Goal: Find specific page/section: Find specific page/section

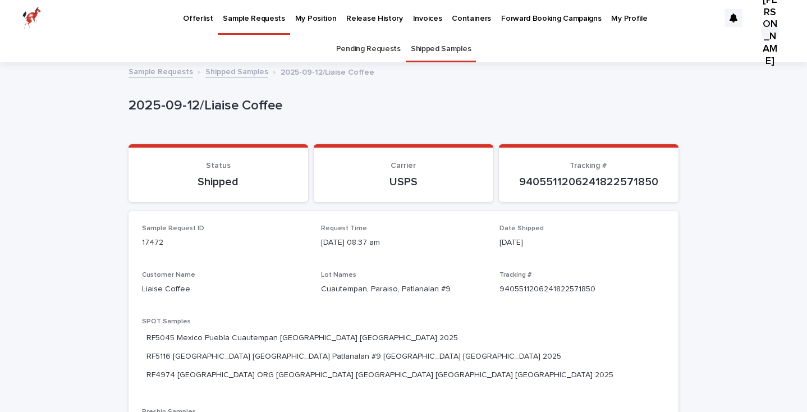
click at [202, 24] on link "Offerlist" at bounding box center [198, 17] width 40 height 35
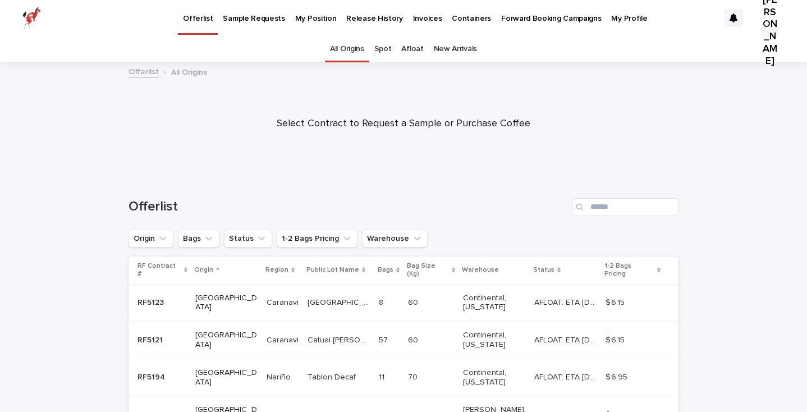
click at [389, 51] on link "Spot" at bounding box center [382, 49] width 17 height 26
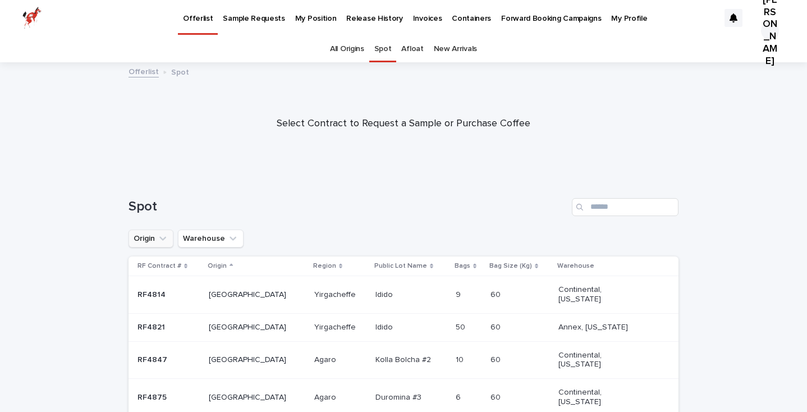
click at [143, 237] on button "Origin" at bounding box center [151, 239] width 45 height 18
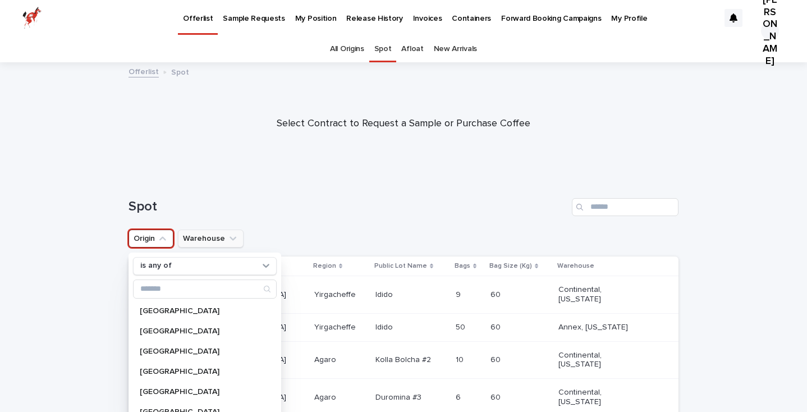
click at [202, 234] on button "Warehouse" at bounding box center [211, 239] width 66 height 18
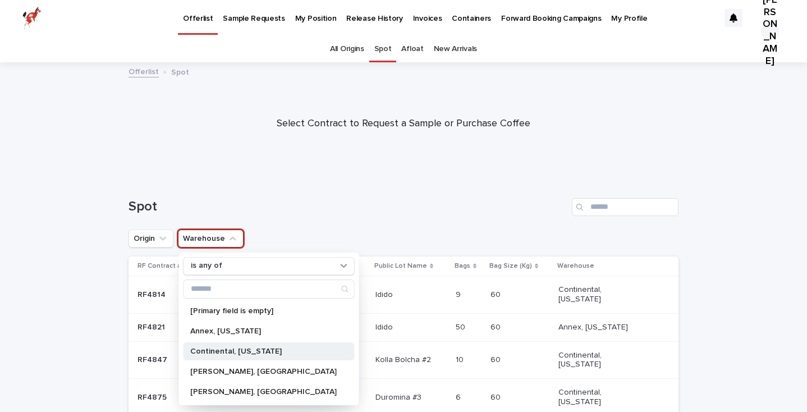
click at [245, 349] on p "Continental, [US_STATE]" at bounding box center [263, 352] width 147 height 8
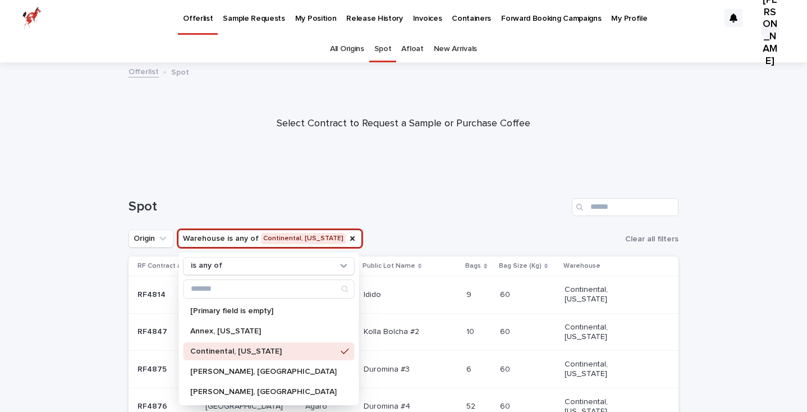
click at [478, 157] on div at bounding box center [403, 119] width 807 height 112
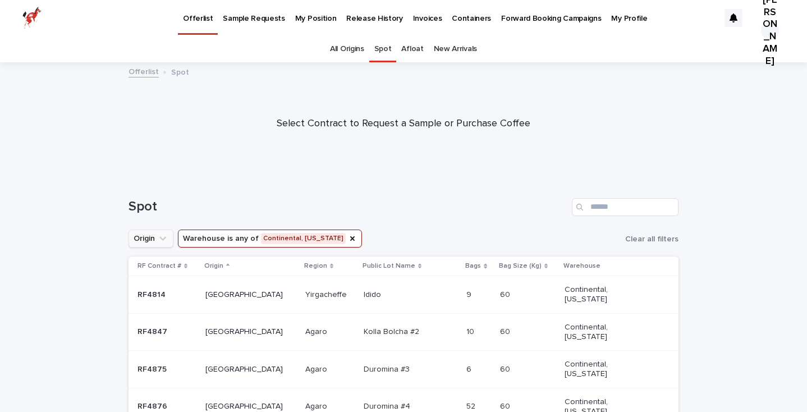
click at [154, 230] on button "Origin" at bounding box center [151, 239] width 45 height 18
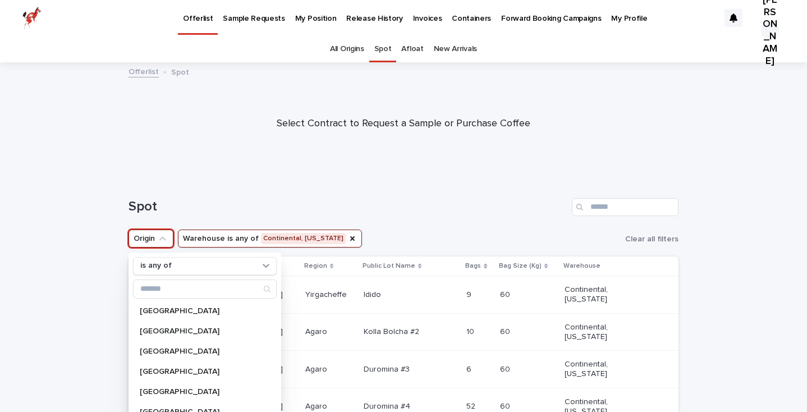
click at [232, 237] on button "Warehouse is any of Continental, [US_STATE]" at bounding box center [270, 239] width 184 height 18
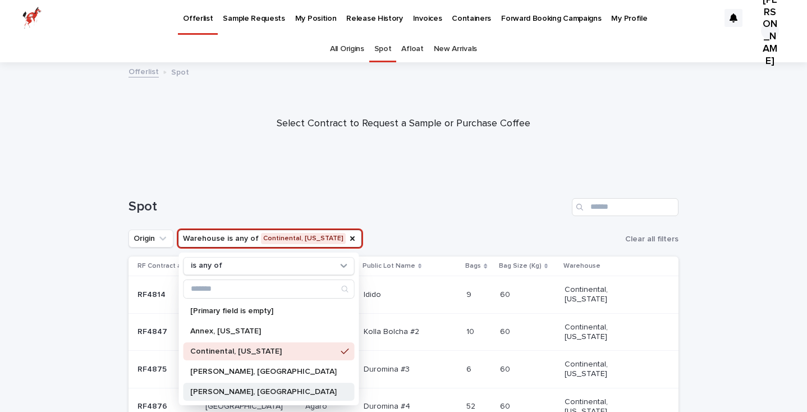
click at [240, 392] on p "[PERSON_NAME], [GEOGRAPHIC_DATA]" at bounding box center [263, 392] width 147 height 8
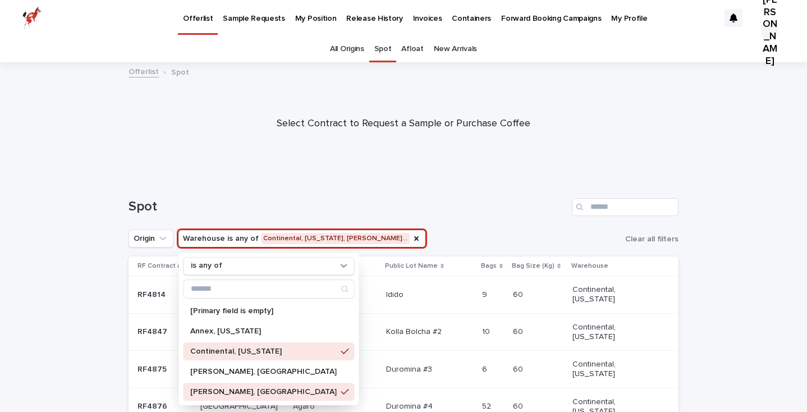
click at [375, 240] on button "Warehouse is any of Continental, [US_STATE], [PERSON_NAME]…" at bounding box center [302, 239] width 248 height 18
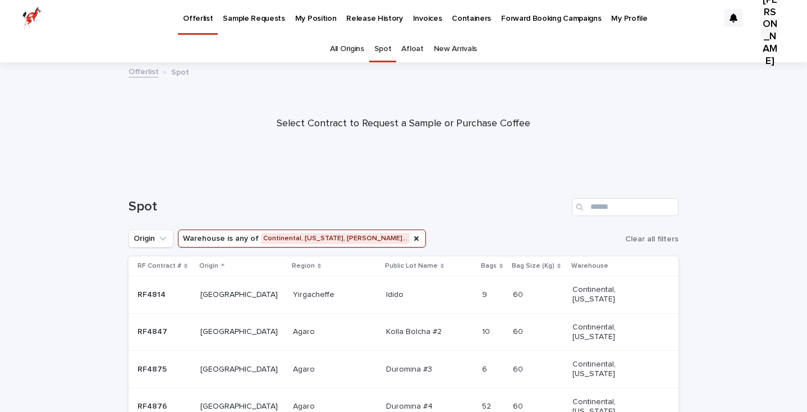
click at [375, 239] on button "Warehouse is any of Continental, [US_STATE], [PERSON_NAME]…" at bounding box center [302, 239] width 248 height 18
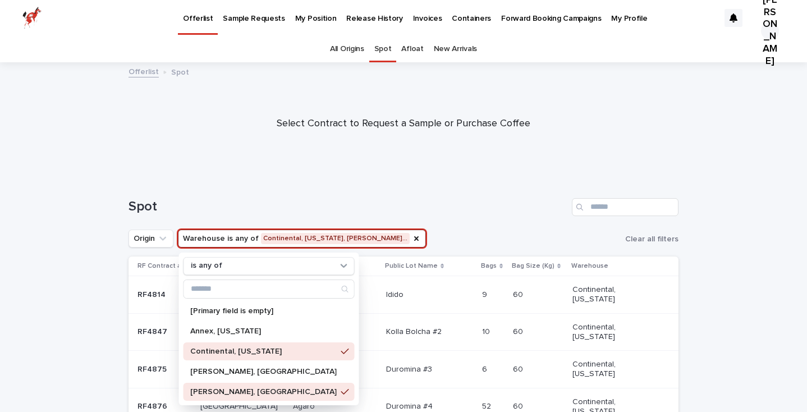
click at [307, 350] on p "Continental, [US_STATE]" at bounding box center [263, 352] width 147 height 8
click at [352, 168] on div at bounding box center [403, 119] width 807 height 112
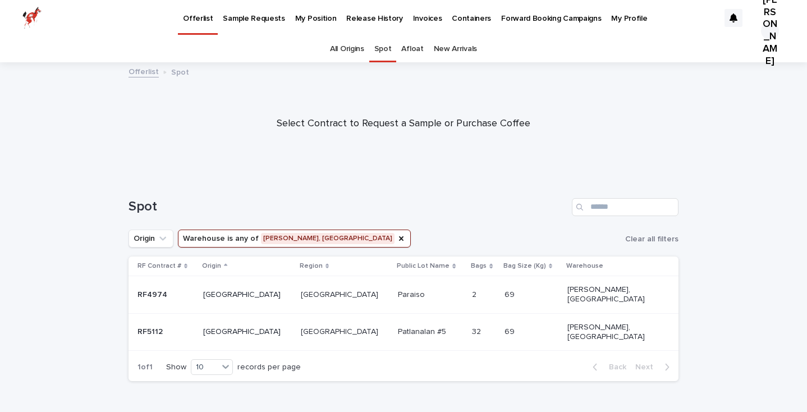
click at [319, 15] on p "My Position" at bounding box center [316, 12] width 42 height 24
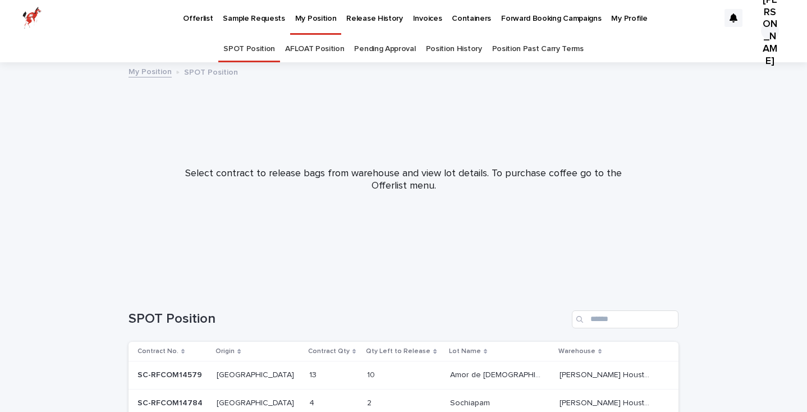
click at [30, 15] on img at bounding box center [31, 18] width 19 height 22
